Goal: Find contact information: Find contact information

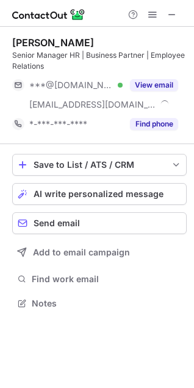
scroll to position [295, 194]
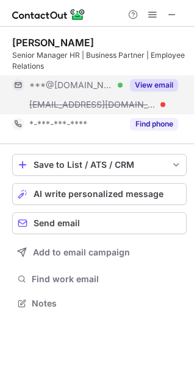
click at [141, 90] on button "View email" at bounding box center [154, 85] width 48 height 12
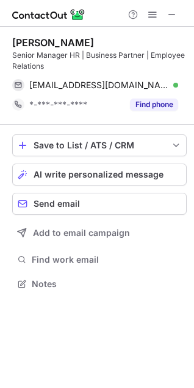
scroll to position [275, 194]
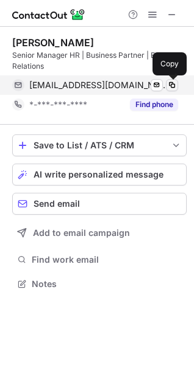
click at [171, 86] on span at bounding box center [172, 85] width 10 height 10
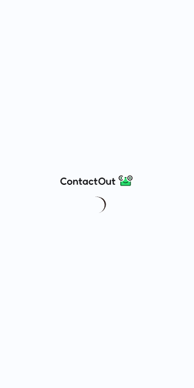
click at [184, 19] on div at bounding box center [97, 194] width 194 height 388
click at [184, 14] on div at bounding box center [97, 194] width 194 height 388
click at [181, 7] on div at bounding box center [97, 194] width 194 height 388
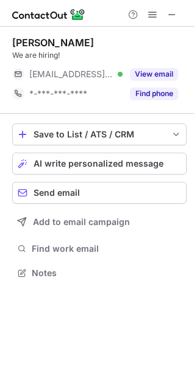
scroll to position [5, 5]
click at [169, 12] on span at bounding box center [172, 15] width 10 height 10
